Goal: Communication & Community: Ask a question

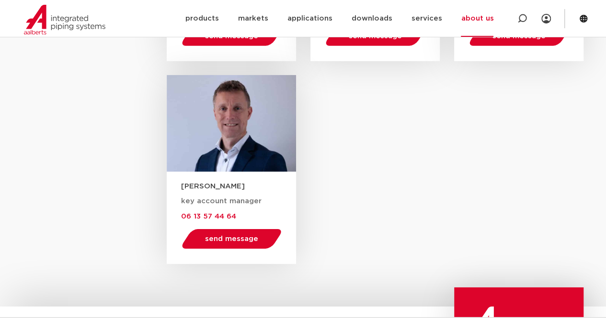
scroll to position [1340, 0]
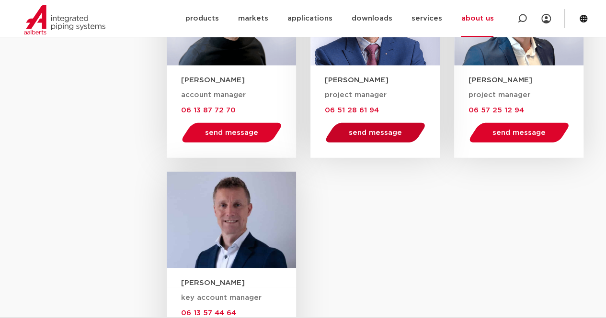
click at [375, 133] on font "send message" at bounding box center [375, 132] width 53 height 7
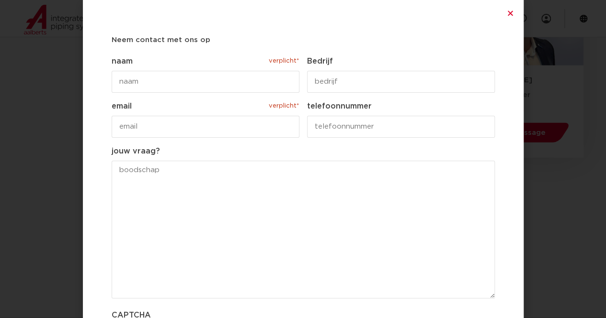
click at [143, 74] on input "naam verplicht*" at bounding box center [206, 82] width 188 height 22
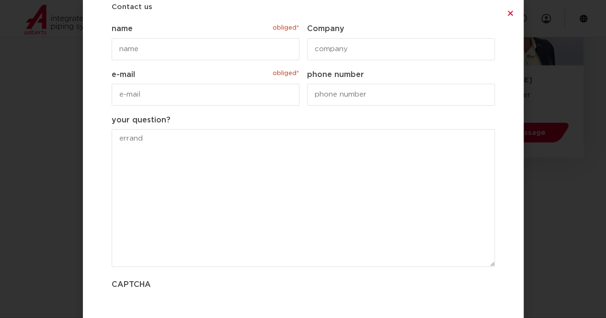
scroll to position [0, 0]
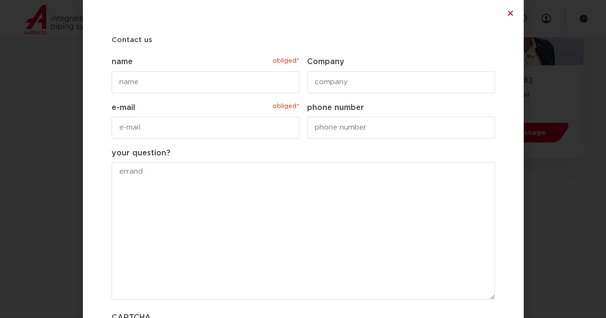
click at [228, 82] on input "name obliged*" at bounding box center [206, 82] width 188 height 22
type input "[PERSON_NAME]"
click at [360, 81] on input "Company" at bounding box center [401, 82] width 188 height 22
drag, startPoint x: 389, startPoint y: 80, endPoint x: 234, endPoint y: 82, distance: 155.1
click at [234, 82] on div "This field is hidden when viewing the form Employee email name obliged* Chloe C…" at bounding box center [303, 210] width 383 height 309
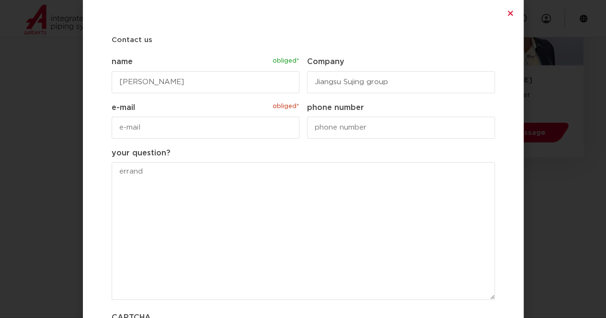
paste input "Group Co., Ltd"
type input "Jiangsu Sujing Group Co., Ltd"
click at [198, 123] on input "e-mail obliged*" at bounding box center [206, 128] width 188 height 22
type input "[DOMAIN_NAME][EMAIL_ADDRESS][DOMAIN_NAME]"
click at [313, 120] on input "phone number" at bounding box center [401, 128] width 188 height 22
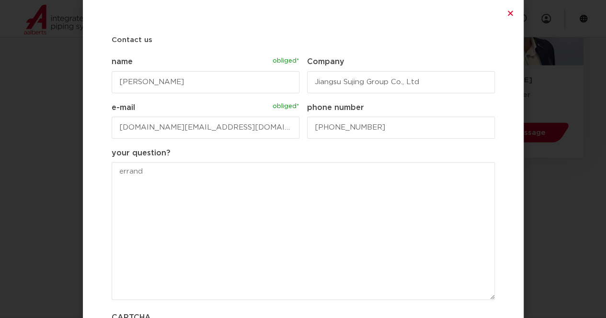
type input "[PHONE_NUMBER]"
click at [297, 207] on textarea "your question?" at bounding box center [303, 231] width 383 height 138
click at [149, 178] on textarea "your question?" at bounding box center [303, 231] width 383 height 138
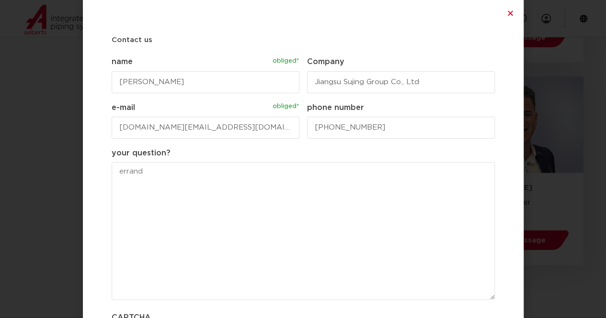
scroll to position [1101, 0]
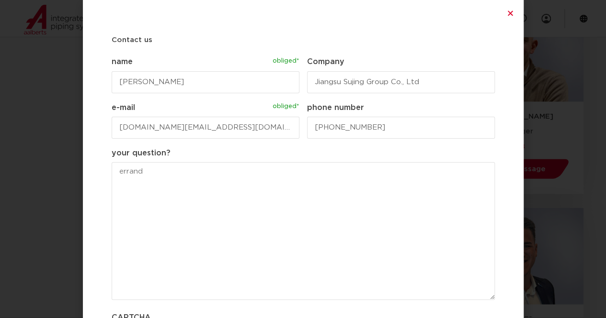
click at [197, 194] on textarea "your question?" at bounding box center [303, 231] width 383 height 138
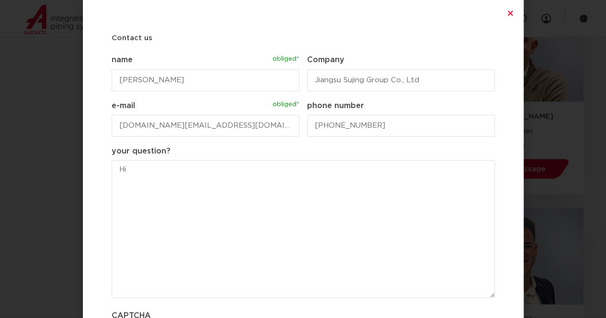
scroll to position [0, 0]
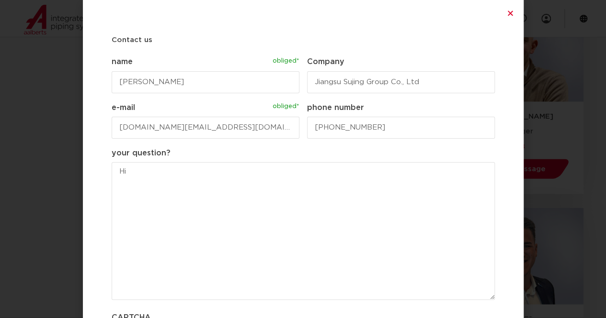
click at [203, 188] on textarea "Hi" at bounding box center [303, 231] width 383 height 138
paste textarea "L ipsu dolo sitamet conse adi elit. Se doei te [Inci Utla], etd M aliquaeni Adm…"
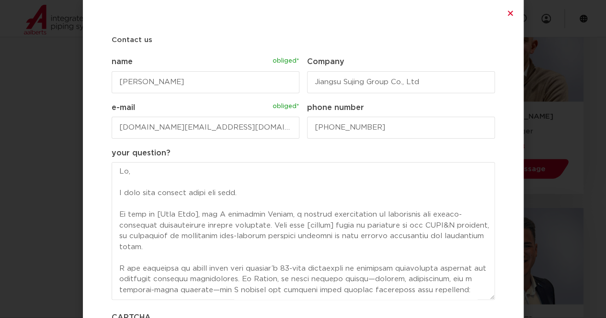
click at [257, 191] on textarea "your question?" at bounding box center [303, 231] width 383 height 138
drag, startPoint x: 208, startPoint y: 216, endPoint x: 162, endPoint y: 215, distance: 46.0
click at [162, 215] on textarea "your question?" at bounding box center [303, 231] width 383 height 138
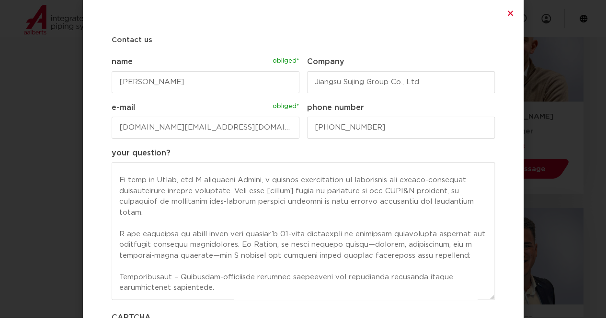
scroll to position [48, 0]
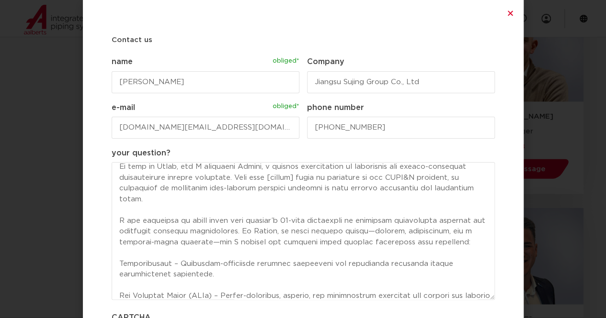
drag, startPoint x: 306, startPoint y: 180, endPoint x: 273, endPoint y: 181, distance: 33.6
click at [273, 181] on textarea "your question?" at bounding box center [303, 231] width 383 height 138
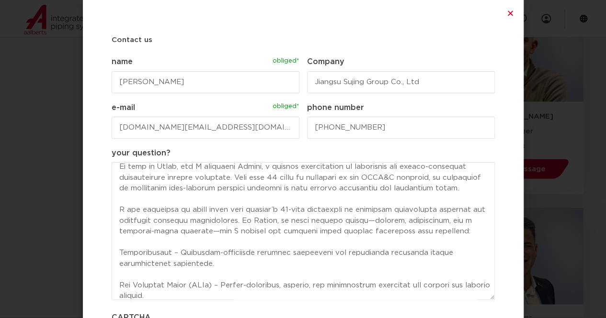
click at [289, 232] on textarea "your question?" at bounding box center [303, 231] width 383 height 138
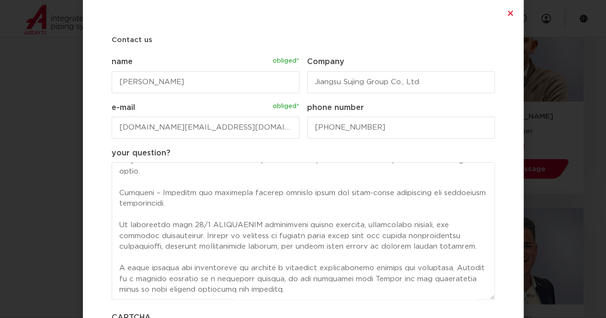
scroll to position [226, 0]
drag, startPoint x: 431, startPoint y: 254, endPoint x: 106, endPoint y: 224, distance: 326.4
click at [106, 224] on div "Contact us " obliged* " indicates required fields This field is hidden when vie…" at bounding box center [303, 159] width 440 height 318
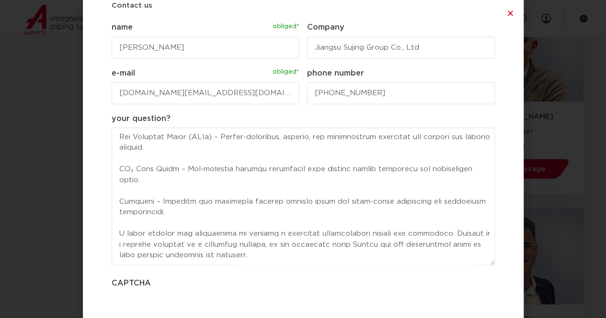
scroll to position [48, 0]
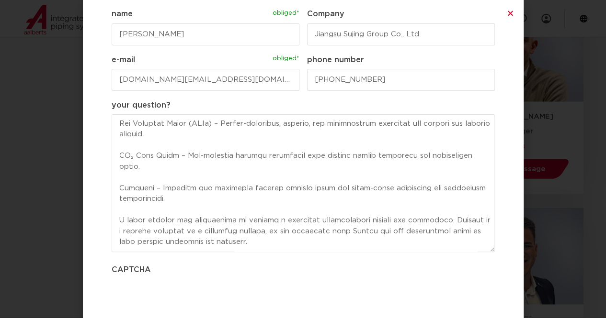
click at [296, 244] on textarea "your question?" at bounding box center [303, 183] width 383 height 138
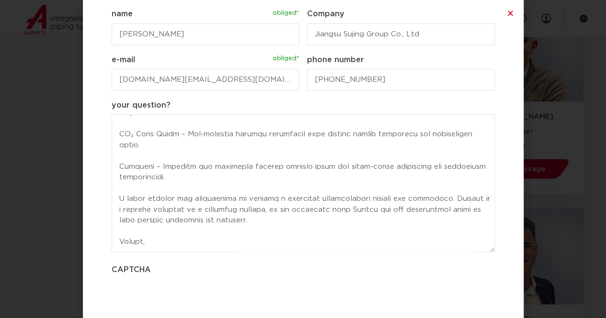
scroll to position [215, 0]
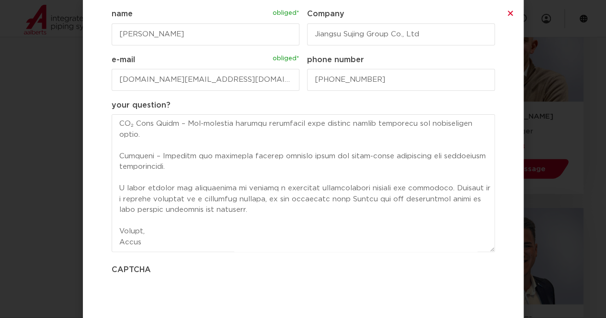
type textarea "Lo, I dolo sita consect adipi eli sedd. Ei temp in Utlab, etd M aliquaeni Admin…"
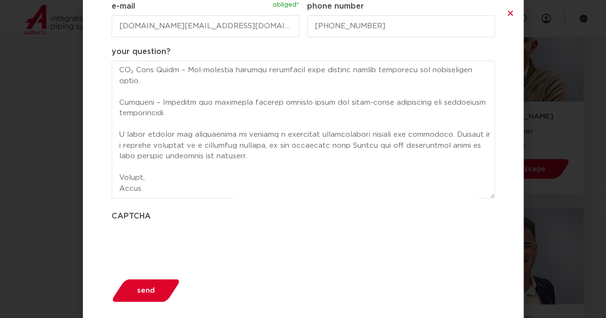
scroll to position [102, 0]
click at [157, 289] on button "send" at bounding box center [145, 290] width 75 height 24
click at [142, 288] on font "send" at bounding box center [146, 289] width 18 height 7
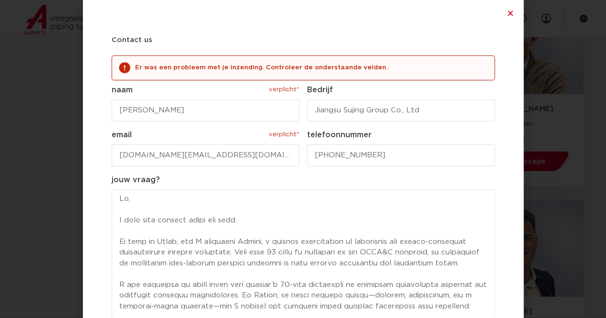
scroll to position [0, 0]
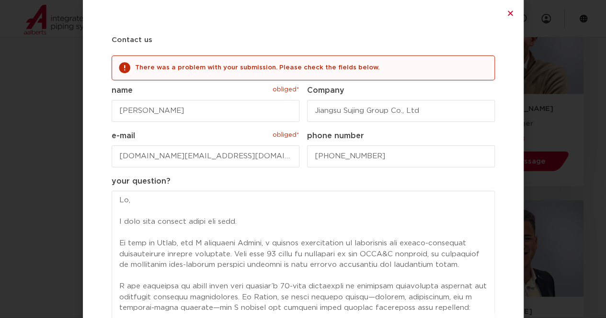
click at [162, 111] on input "[PERSON_NAME]" at bounding box center [206, 111] width 188 height 22
click at [124, 113] on input "[DOMAIN_NAME]" at bounding box center [206, 111] width 188 height 22
type input "[DOMAIN_NAME]"
click at [471, 138] on label "phone number" at bounding box center [401, 136] width 188 height 12
click at [471, 146] on input "[PHONE_NUMBER]" at bounding box center [401, 157] width 188 height 22
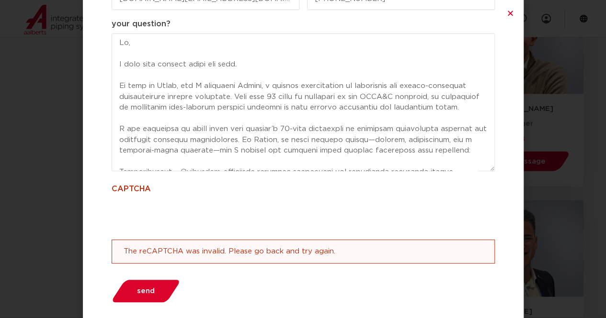
scroll to position [159, 0]
click at [141, 293] on font "send" at bounding box center [146, 289] width 18 height 7
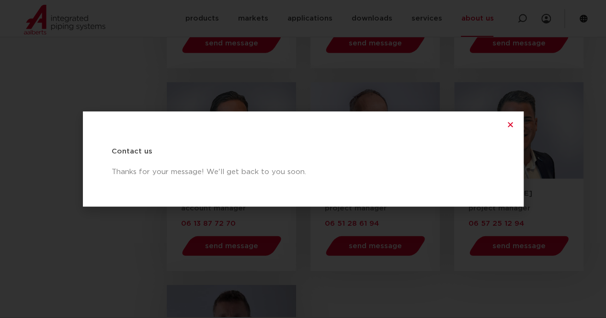
scroll to position [1228, 0]
click at [512, 124] on icon "Close" at bounding box center [509, 124] width 7 height 7
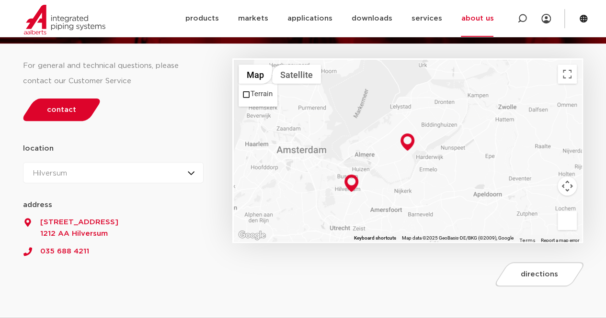
scroll to position [287, 0]
